Goal: Task Accomplishment & Management: Use online tool/utility

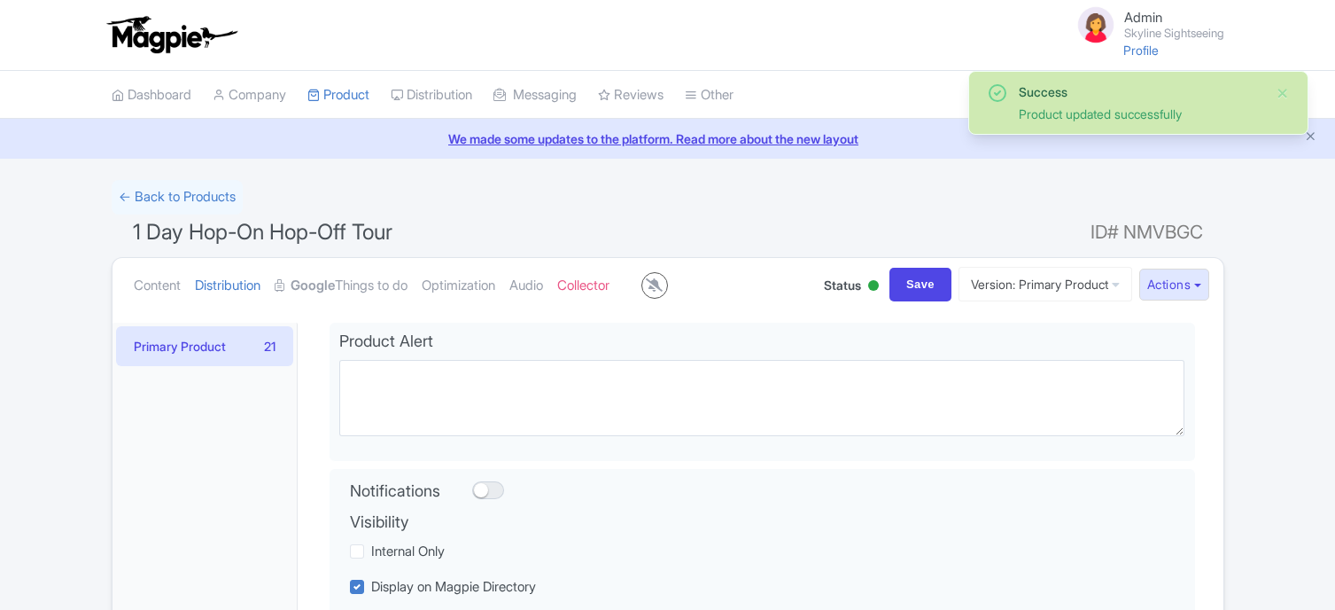
select select
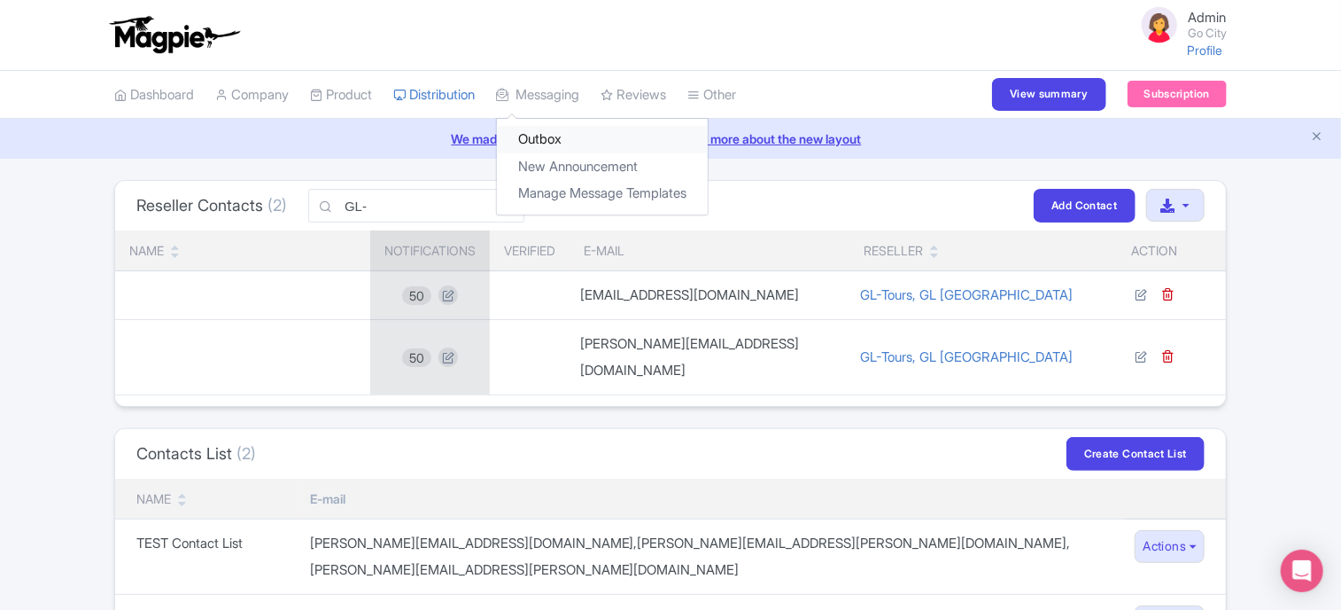
click at [556, 148] on link "Outbox" at bounding box center [602, 139] width 211 height 27
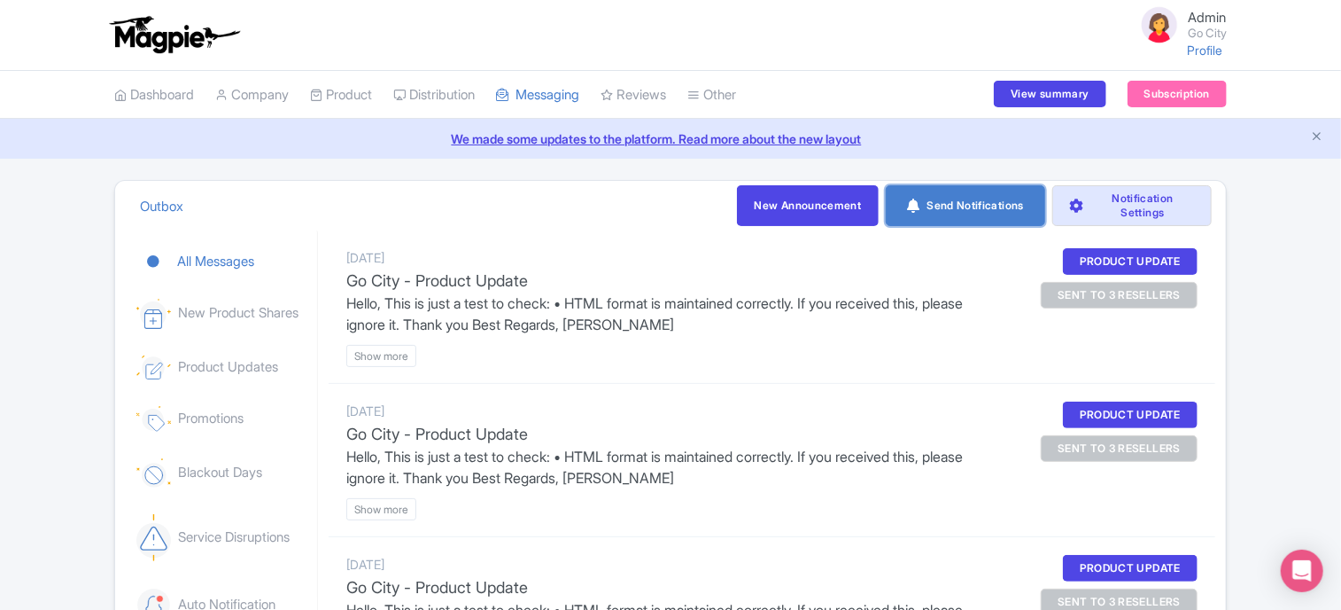
click at [937, 213] on link "Send Notifications" at bounding box center [965, 205] width 159 height 41
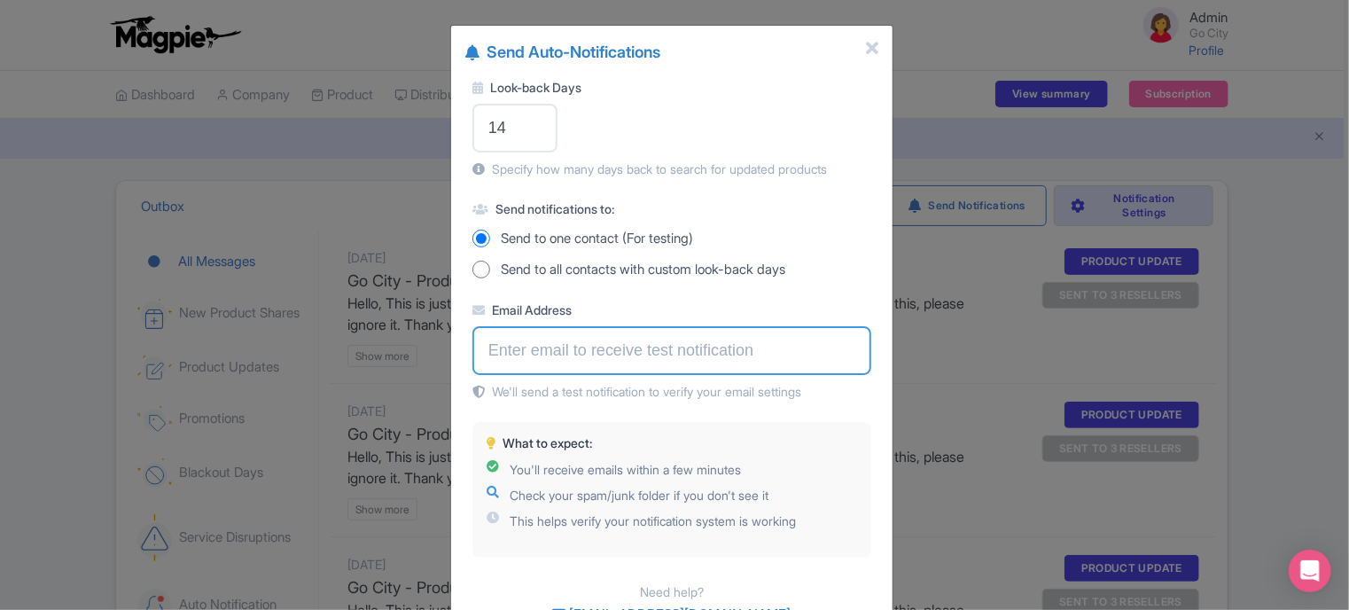
click at [514, 348] on input "Email Address" at bounding box center [671, 350] width 399 height 49
type input "[EMAIL_ADDRESS][DOMAIN_NAME]"
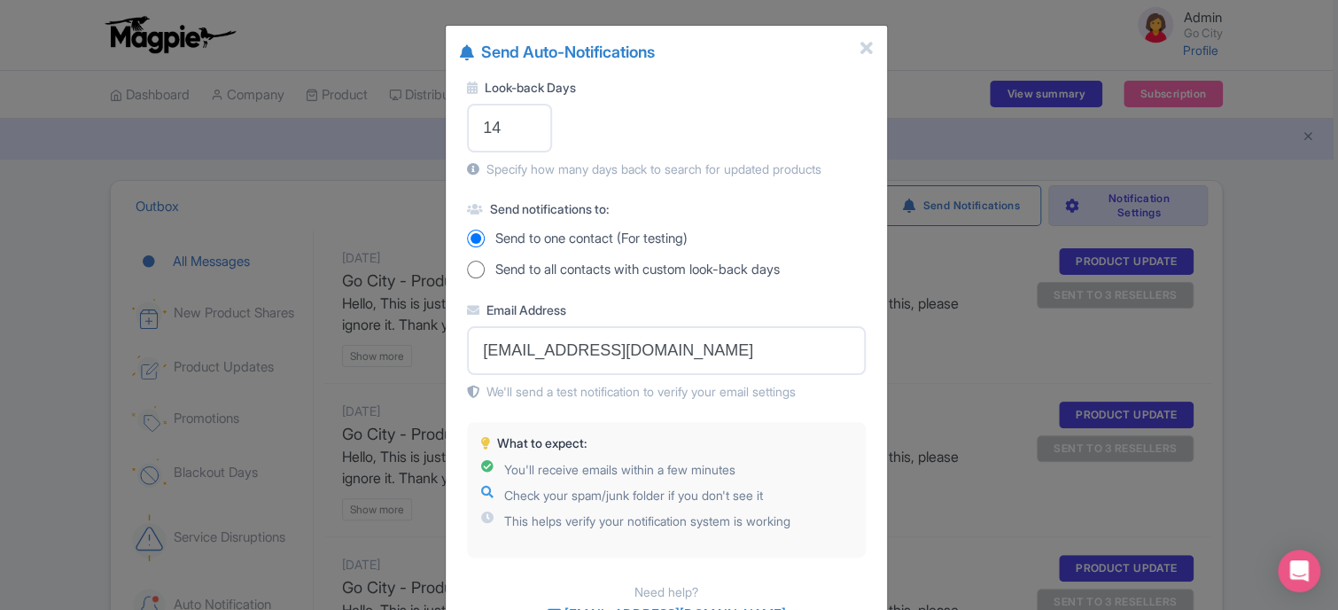
click at [860, 434] on div "What to expect: You'll receive emails within a few minutes Check your spam/junk…" at bounding box center [666, 490] width 399 height 136
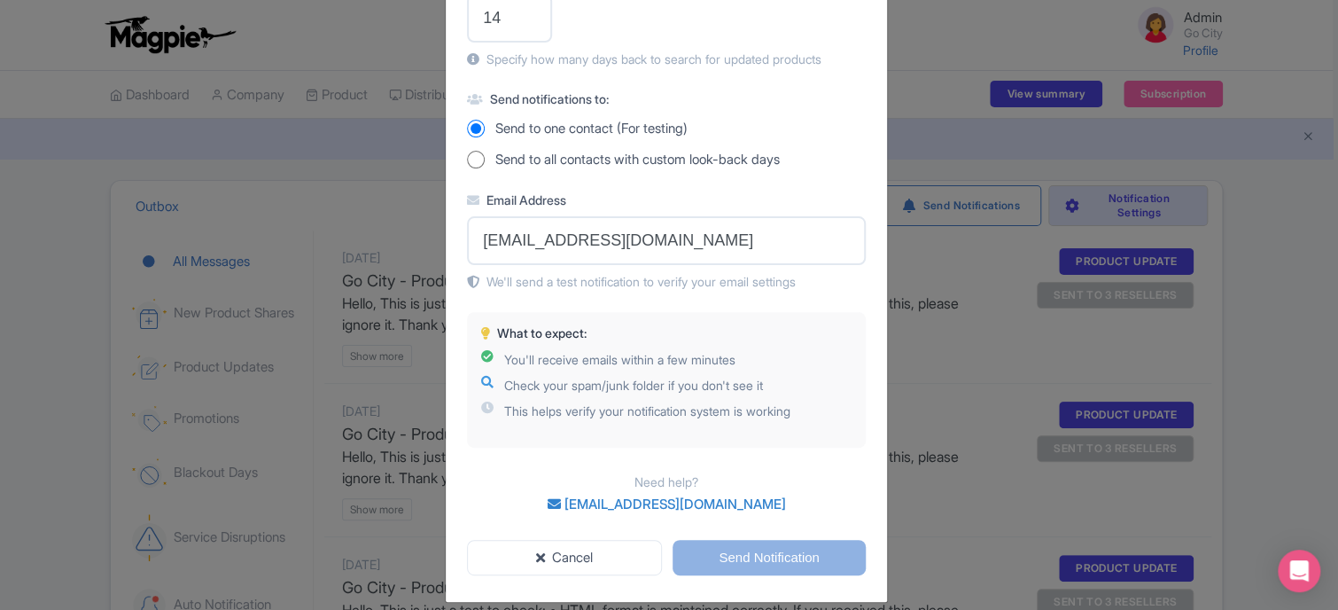
scroll to position [126, 0]
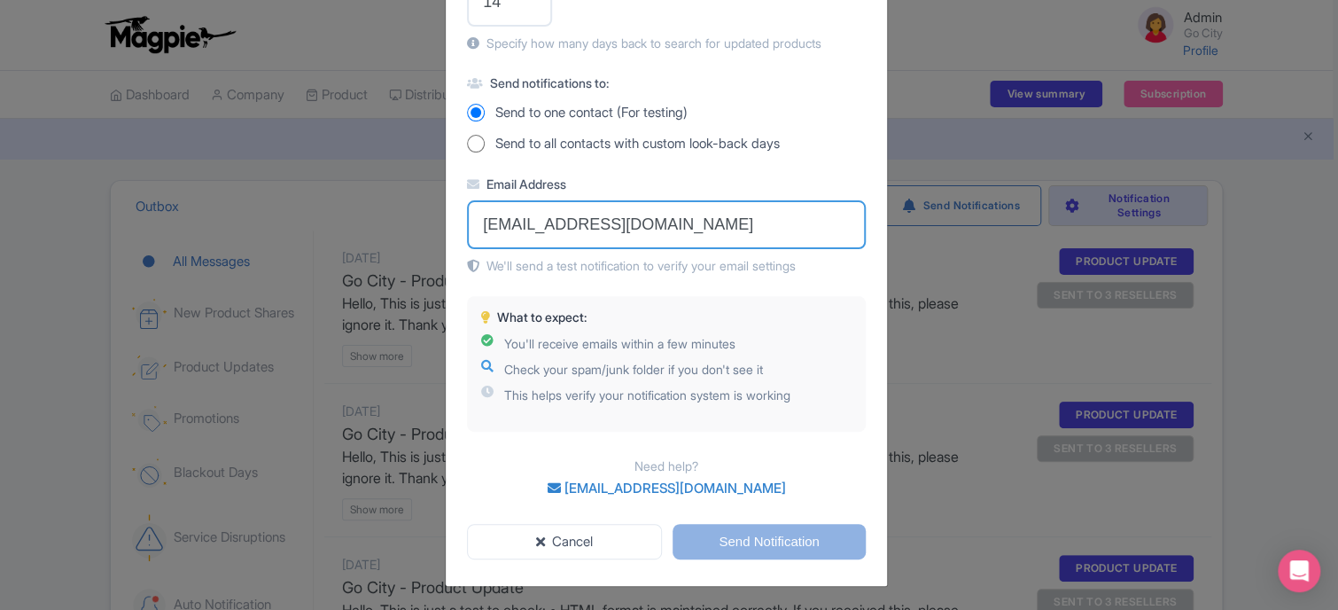
click at [682, 229] on input "[EMAIL_ADDRESS][DOMAIN_NAME]" at bounding box center [666, 224] width 399 height 49
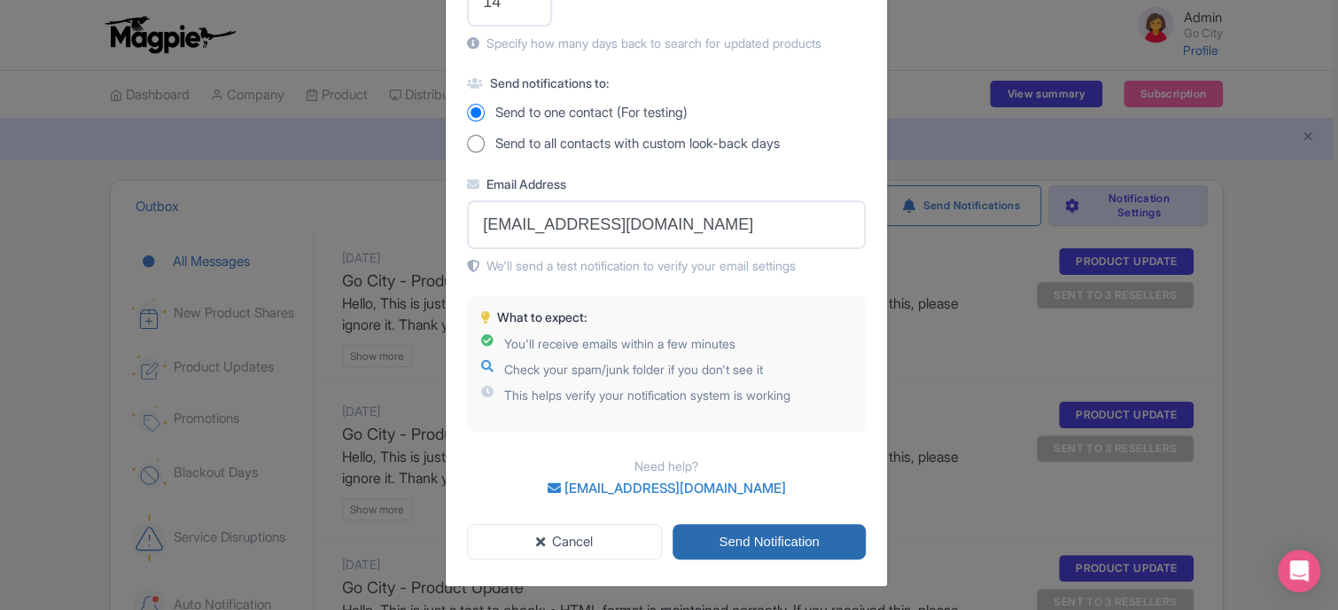
click at [792, 537] on input "Send Notification" at bounding box center [769, 542] width 193 height 36
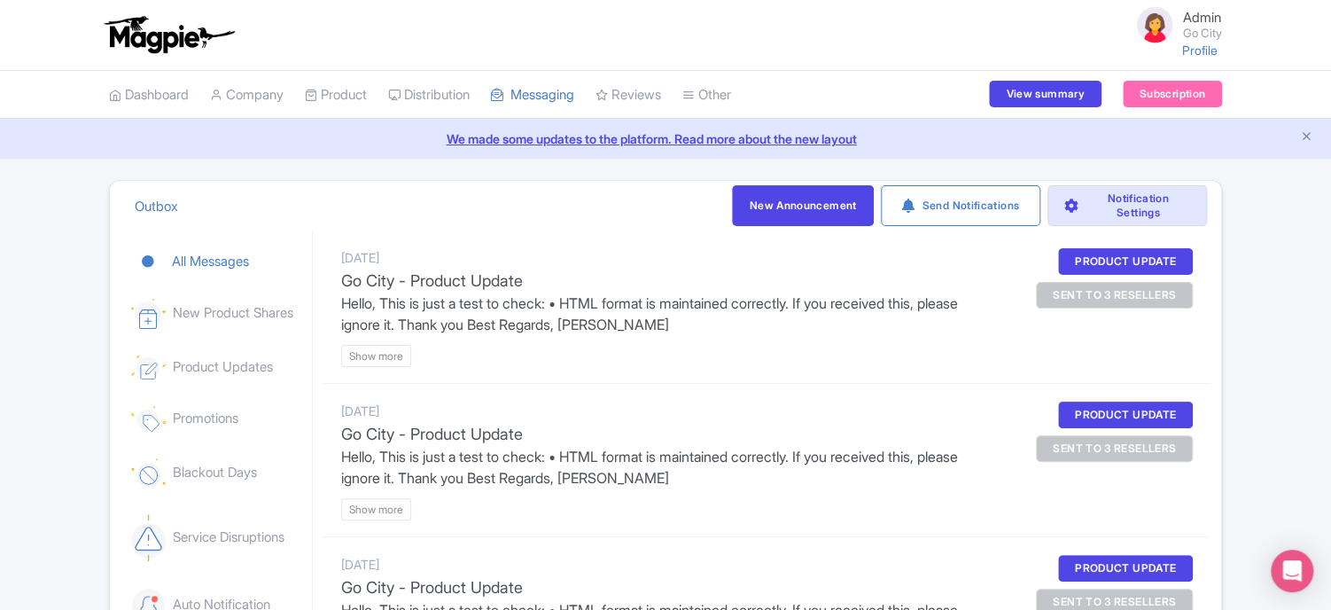
click at [592, 177] on div "Admin Go City Profile Users Settings Sign out Dashboard Company SST Collector P…" at bounding box center [665, 545] width 1331 height 1090
